Goal: Information Seeking & Learning: Understand process/instructions

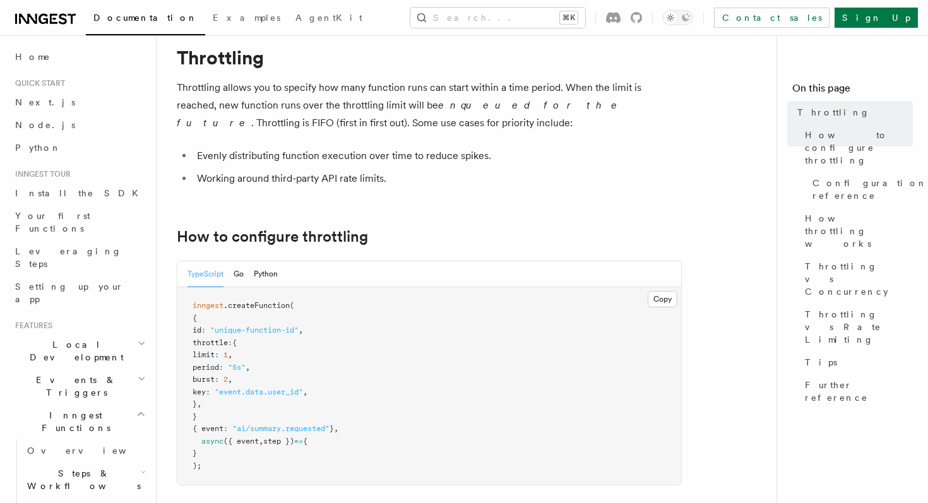
scroll to position [39, 0]
click at [211, 301] on span "inngest" at bounding box center [207, 303] width 31 height 9
drag, startPoint x: 211, startPoint y: 301, endPoint x: 259, endPoint y: 302, distance: 48.0
click at [259, 302] on span "inngest .createFunction (" at bounding box center [243, 303] width 102 height 9
copy span "inngest .createFunction"
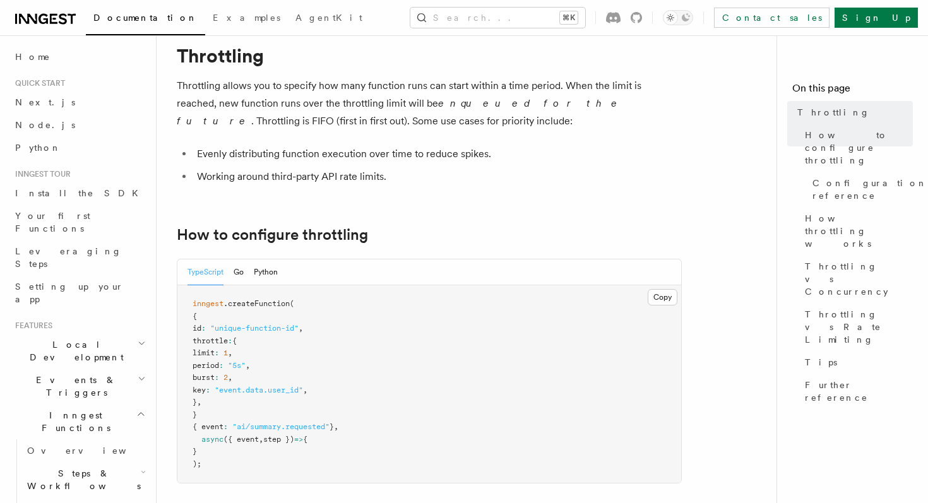
click at [218, 341] on span "throttle" at bounding box center [209, 340] width 35 height 9
copy span "throttle"
click at [553, 170] on li "Working around third-party API rate limits." at bounding box center [437, 177] width 488 height 18
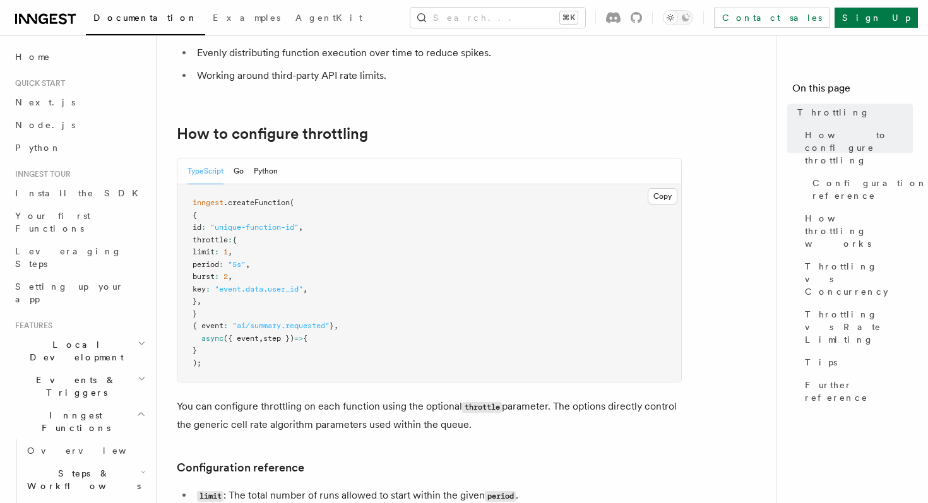
scroll to position [304, 0]
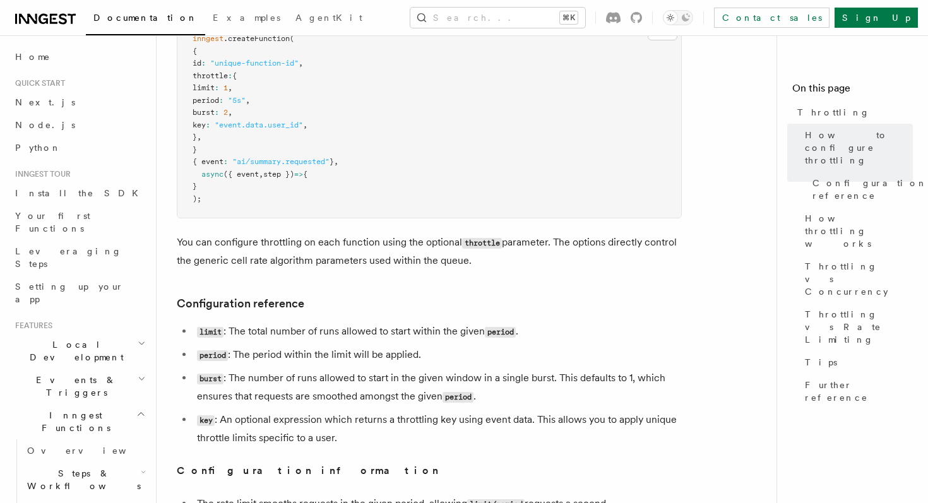
click at [238, 378] on li "burst : The number of runs allowed to start in the given window in a single bur…" at bounding box center [437, 387] width 488 height 37
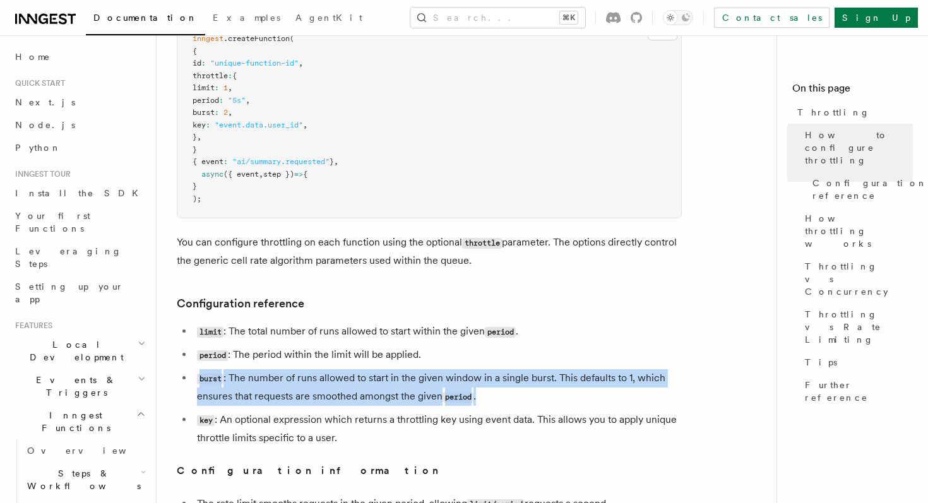
click at [238, 378] on li "burst : The number of runs allowed to start in the given window in a single bur…" at bounding box center [437, 387] width 488 height 37
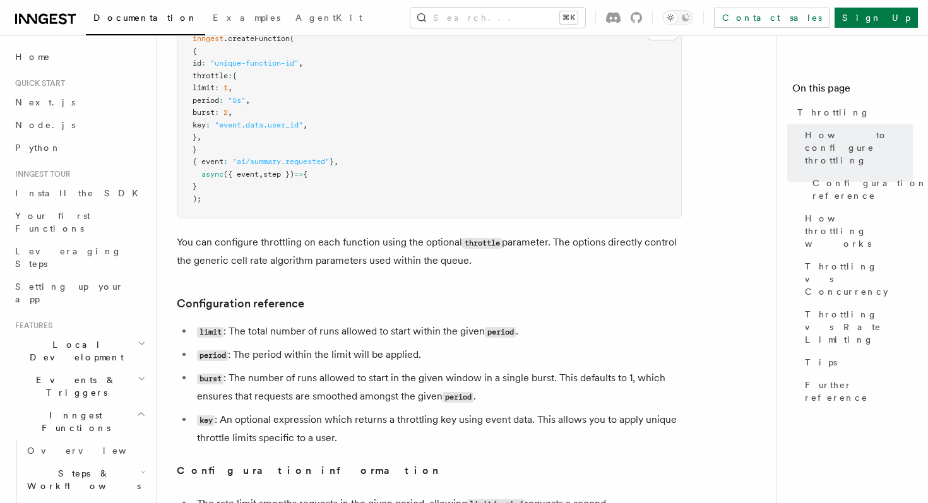
click at [302, 380] on li "burst : The number of runs allowed to start in the given window in a single bur…" at bounding box center [437, 387] width 488 height 37
